Goal: Transaction & Acquisition: Download file/media

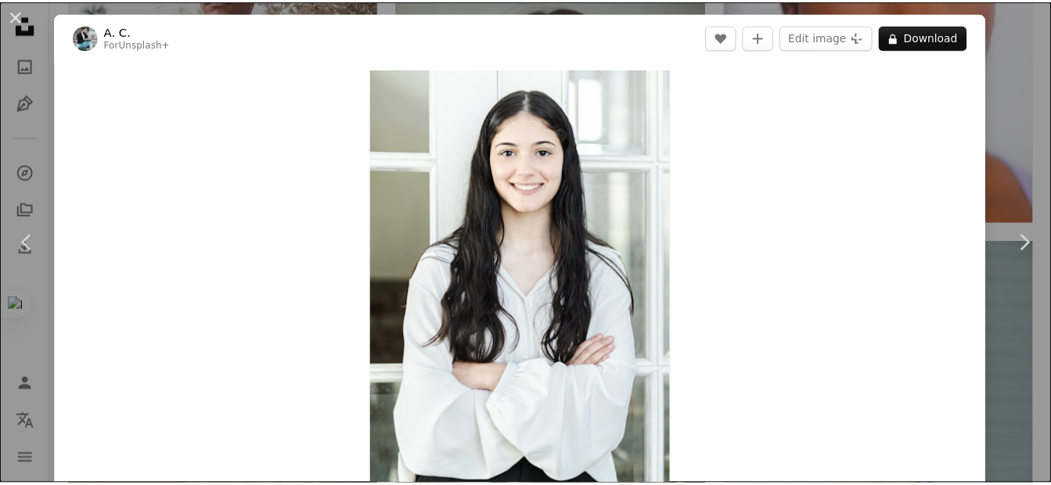
scroll to position [22558, 0]
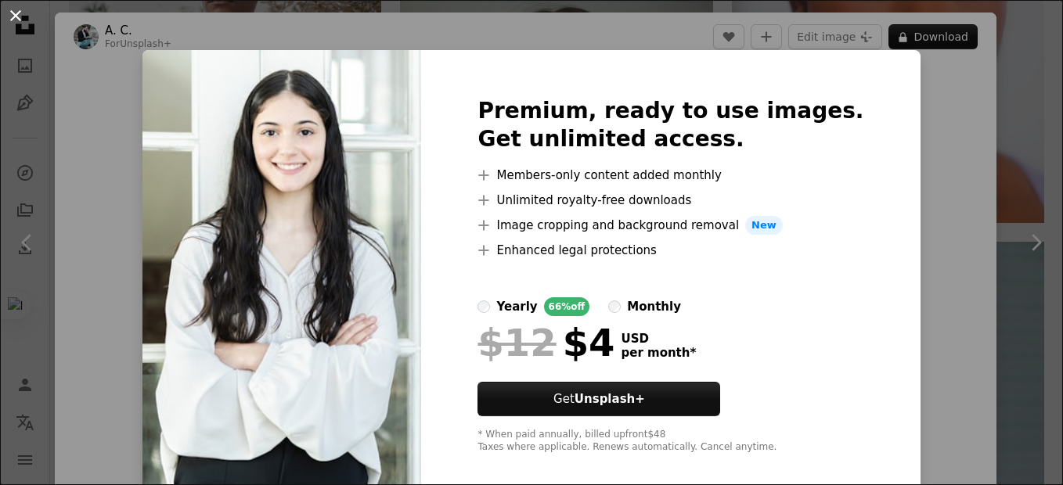
click at [17, 9] on button "An X shape" at bounding box center [15, 15] width 19 height 19
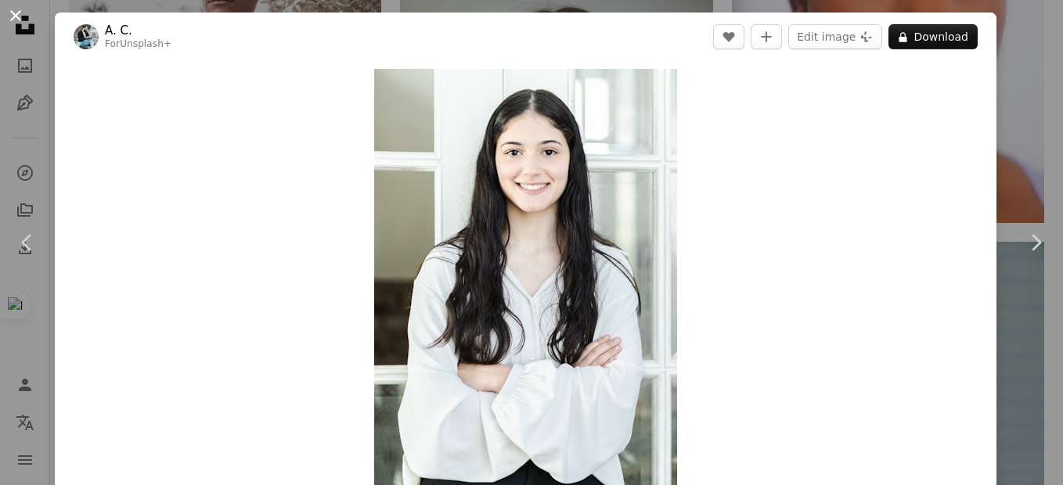
click at [13, 14] on button "An X shape" at bounding box center [15, 15] width 19 height 19
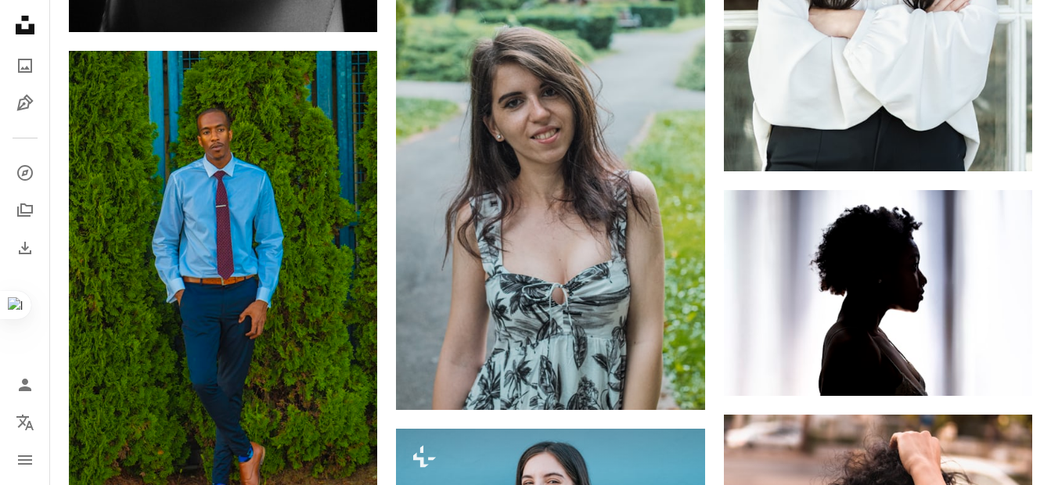
scroll to position [24202, 0]
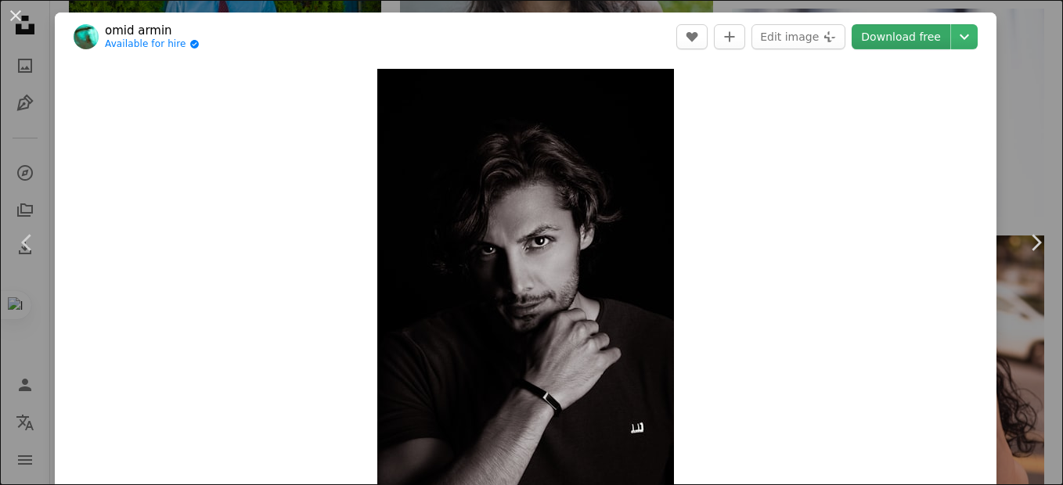
click at [901, 36] on link "Download free" at bounding box center [900, 36] width 99 height 25
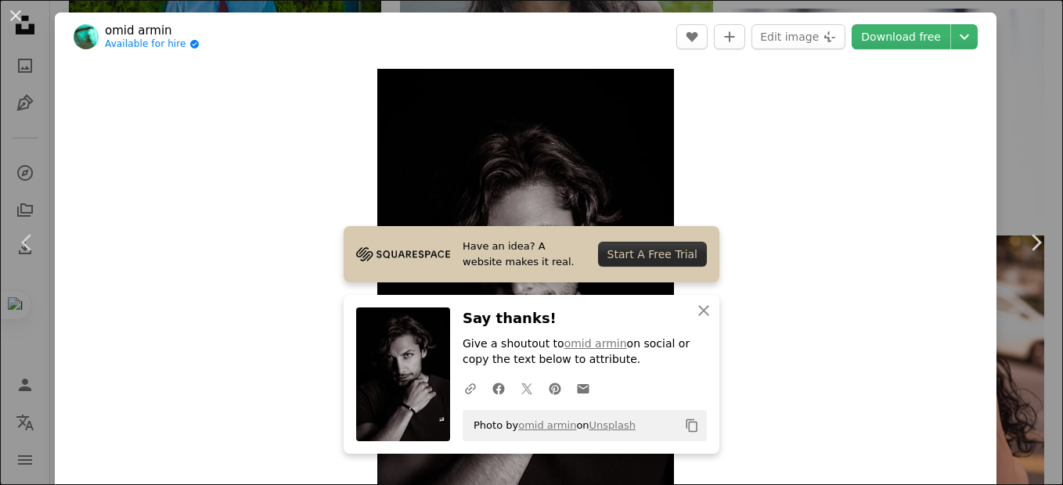
drag, startPoint x: 13, startPoint y: 9, endPoint x: 484, endPoint y: 121, distance: 485.1
click at [13, 9] on button "An X shape" at bounding box center [15, 15] width 19 height 19
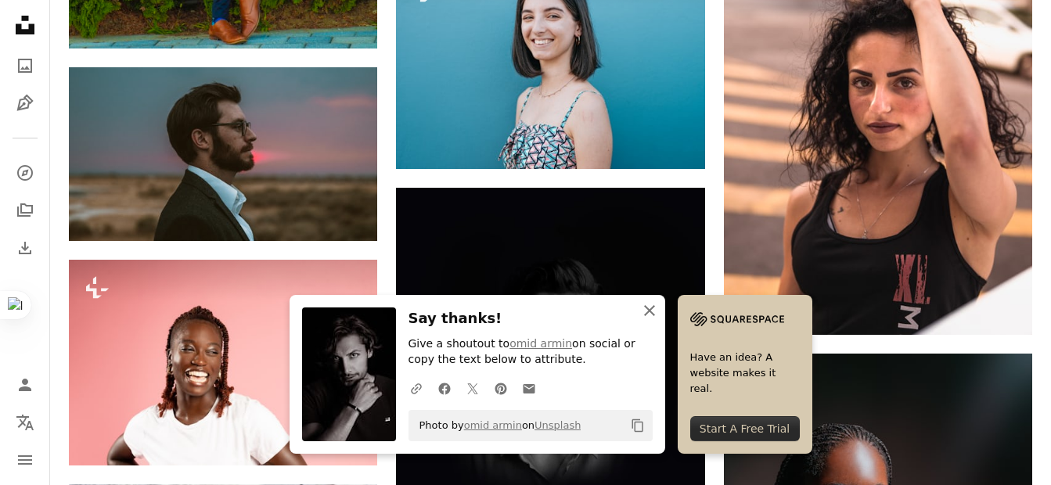
click at [659, 315] on icon "An X shape" at bounding box center [649, 310] width 19 height 19
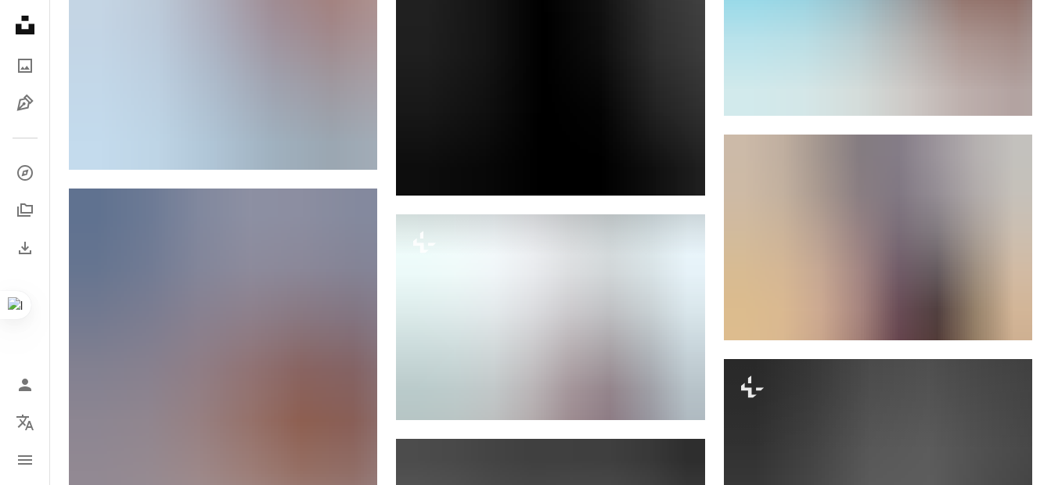
scroll to position [33103, 0]
